Goal: Transaction & Acquisition: Subscribe to service/newsletter

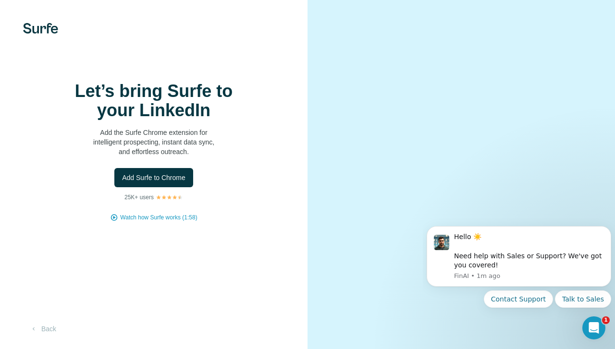
click at [37, 19] on div "Let’s bring Surfe to your LinkedIn Add the Surfe Chrome extension for intellige…" at bounding box center [153, 174] width 307 height 349
click at [35, 29] on img at bounding box center [40, 28] width 35 height 11
click at [53, 326] on button "Back" at bounding box center [43, 328] width 40 height 17
click at [472, 181] on video at bounding box center [461, 174] width 254 height 127
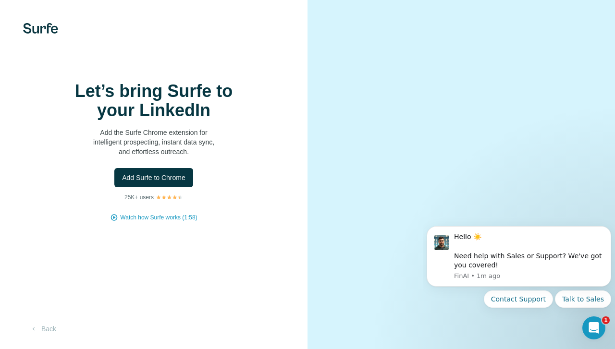
click at [496, 122] on video at bounding box center [461, 174] width 254 height 127
click at [417, 197] on video at bounding box center [461, 174] width 254 height 127
click at [383, 238] on video at bounding box center [461, 174] width 254 height 127
drag, startPoint x: 364, startPoint y: 307, endPoint x: 359, endPoint y: 229, distance: 78.5
click at [363, 238] on video at bounding box center [461, 174] width 254 height 127
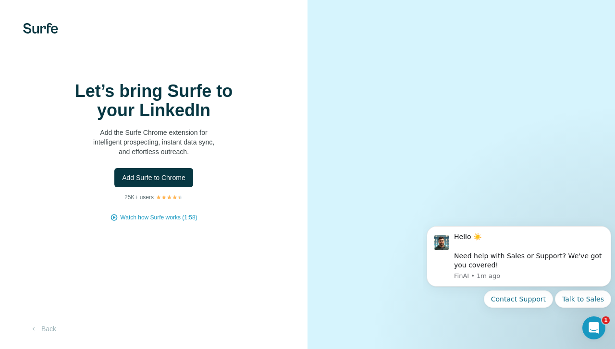
click at [359, 224] on video at bounding box center [461, 174] width 254 height 127
click at [140, 29] on div at bounding box center [153, 28] width 307 height 11
click at [135, 94] on h1 "Let’s bring Surfe to your LinkedIn" at bounding box center [154, 101] width 192 height 38
drag, startPoint x: 195, startPoint y: 86, endPoint x: 252, endPoint y: 98, distance: 58.4
click at [244, 95] on h1 "Let’s bring Surfe to your LinkedIn" at bounding box center [154, 101] width 192 height 38
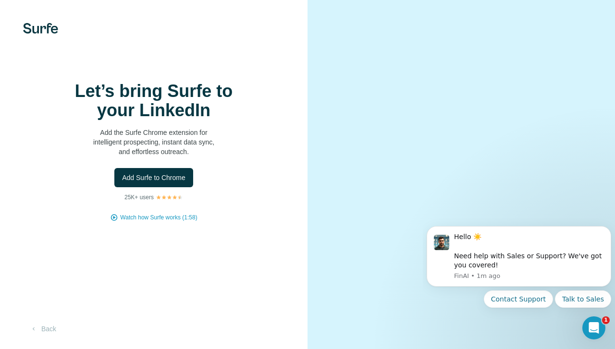
click at [199, 120] on div "Let’s bring Surfe to your LinkedIn Add the Surfe Chrome extension for intellige…" at bounding box center [154, 119] width 192 height 75
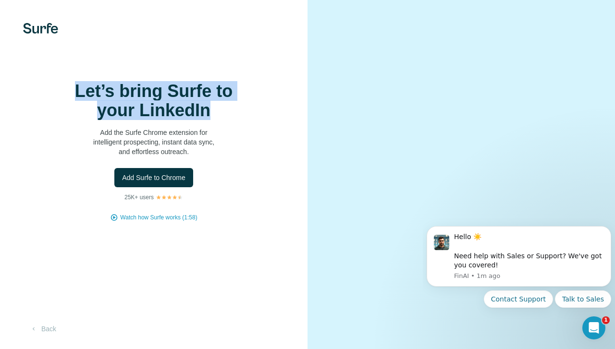
drag, startPoint x: 212, startPoint y: 119, endPoint x: 0, endPoint y: 58, distance: 220.7
click at [0, 58] on div "Let’s bring Surfe to your LinkedIn Add the Surfe Chrome extension for intellige…" at bounding box center [153, 174] width 307 height 349
click at [28, 24] on img at bounding box center [40, 28] width 35 height 11
click at [46, 29] on img at bounding box center [40, 28] width 35 height 11
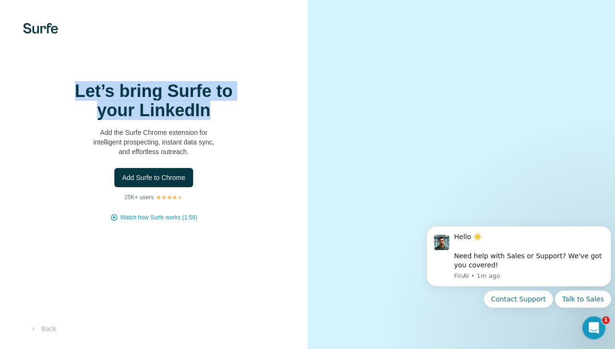
click at [47, 29] on img at bounding box center [40, 28] width 35 height 11
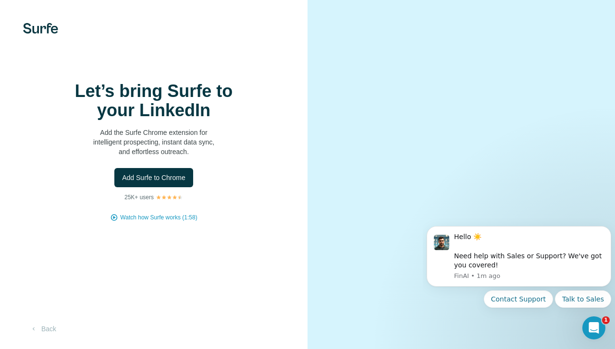
click at [257, 189] on div "Let’s bring Surfe to your LinkedIn Add the Surfe Chrome extension for intellige…" at bounding box center [153, 152] width 269 height 140
click at [171, 222] on div "Let’s bring Surfe to your LinkedIn Add the Surfe Chrome extension for intellige…" at bounding box center [153, 174] width 307 height 349
click at [172, 217] on span "Watch how Surfe works (1:58)" at bounding box center [158, 217] width 77 height 9
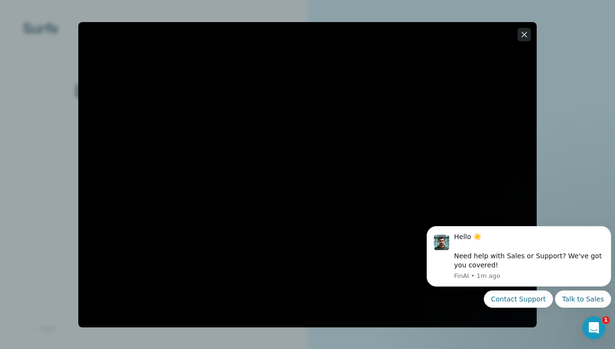
click at [523, 36] on icon "button" at bounding box center [524, 35] width 10 height 10
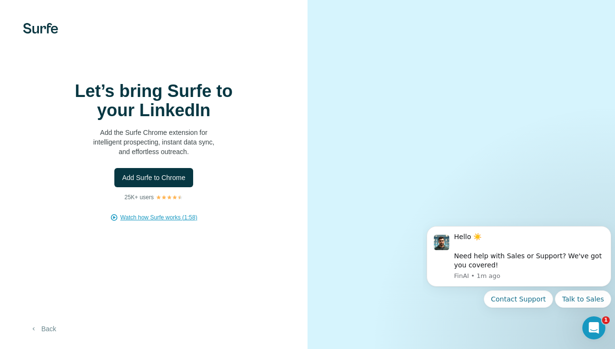
click at [49, 327] on button "Back" at bounding box center [43, 328] width 40 height 17
